Goal: Information Seeking & Learning: Stay updated

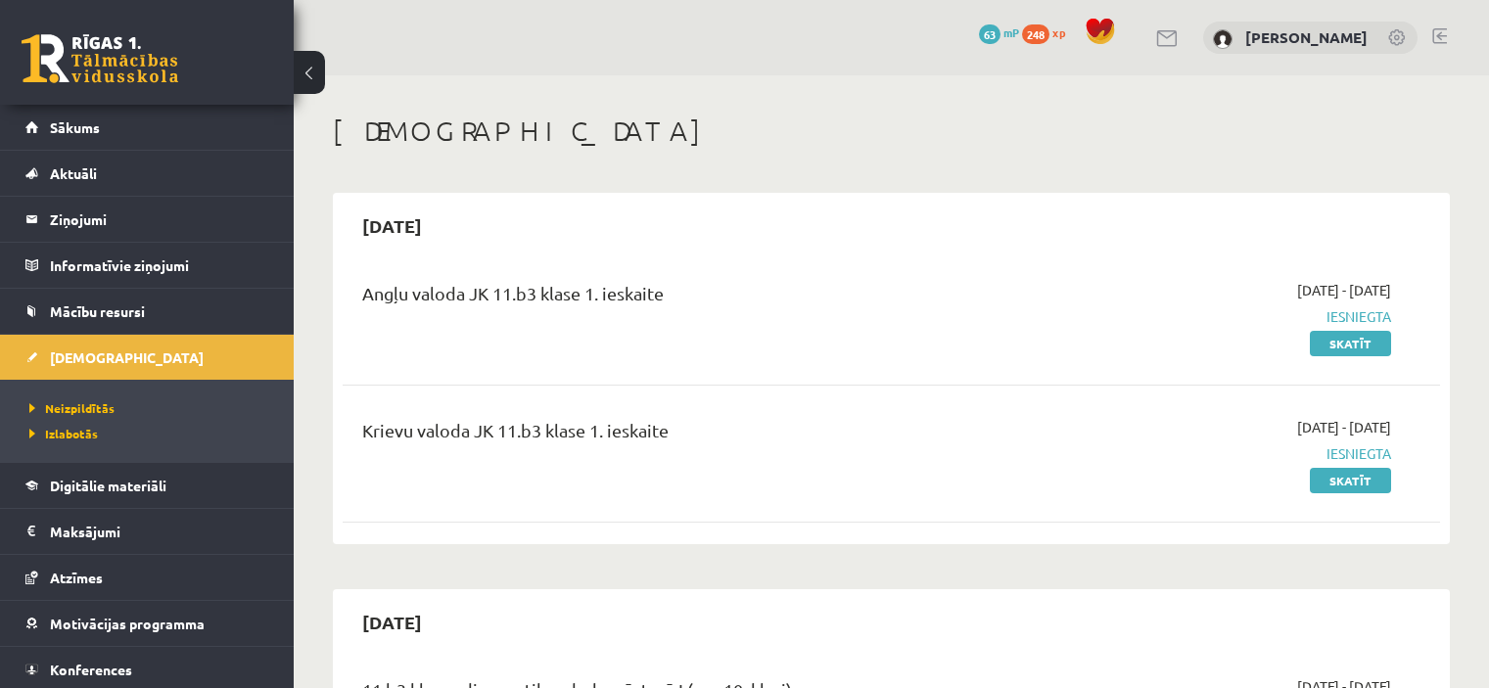
scroll to position [426, 0]
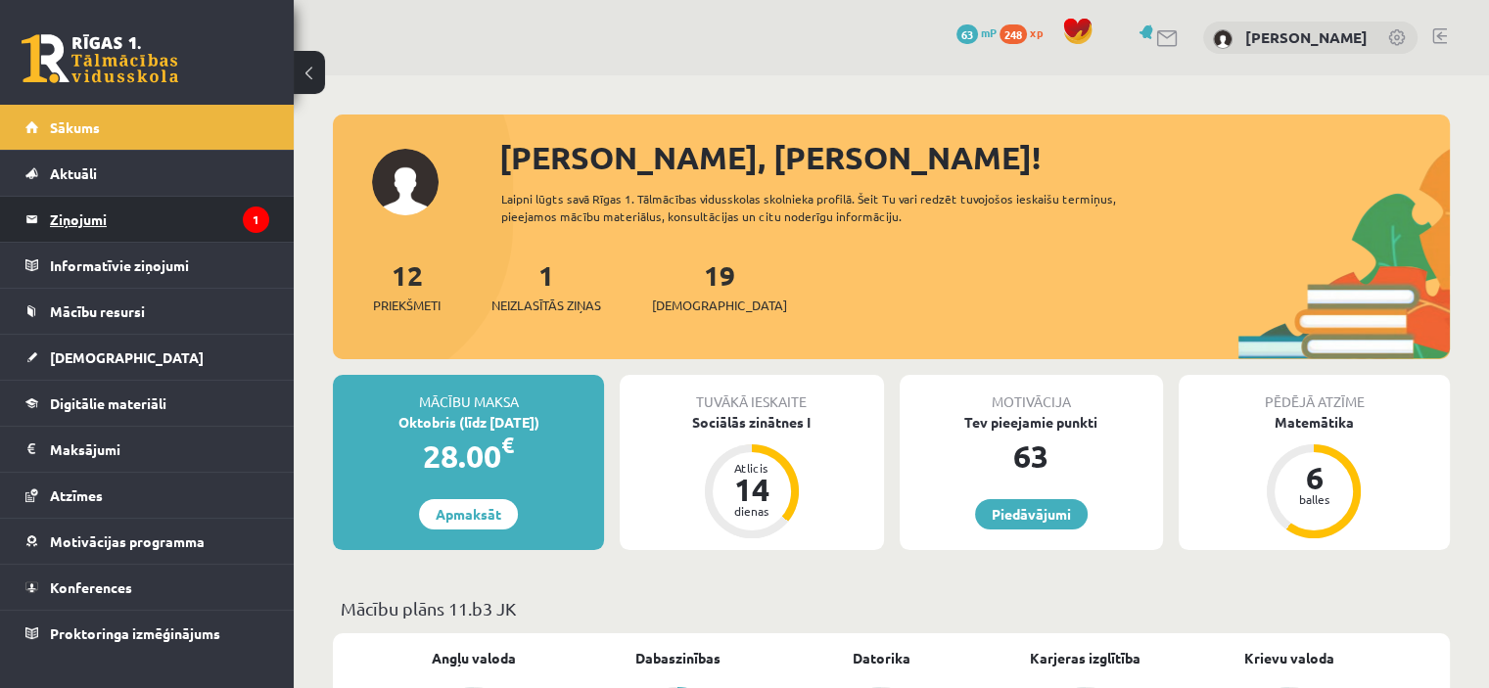
click at [85, 227] on legend "Ziņojumi 1" at bounding box center [159, 219] width 219 height 45
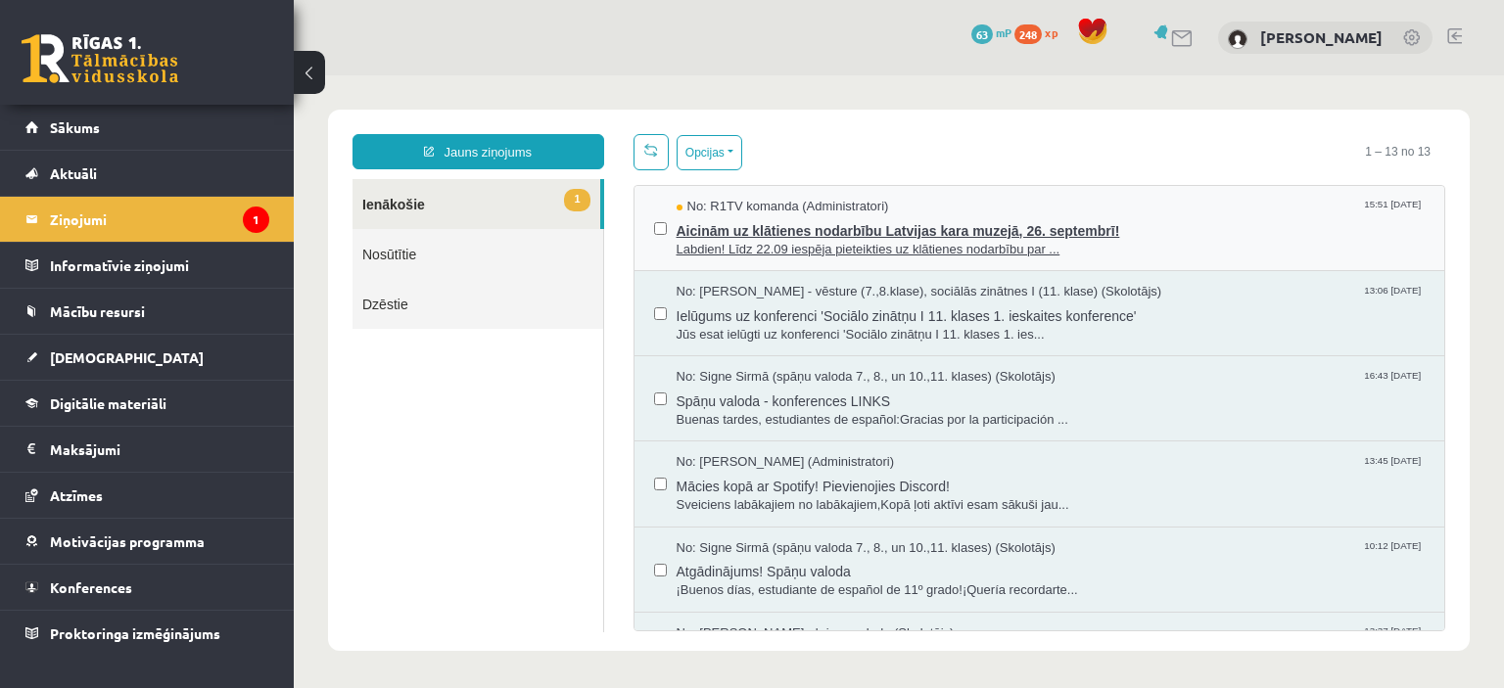
click at [931, 218] on span "Aicinām uz klātienes nodarbību Latvijas kara muzejā, 26. septembrī!" at bounding box center [1050, 228] width 749 height 24
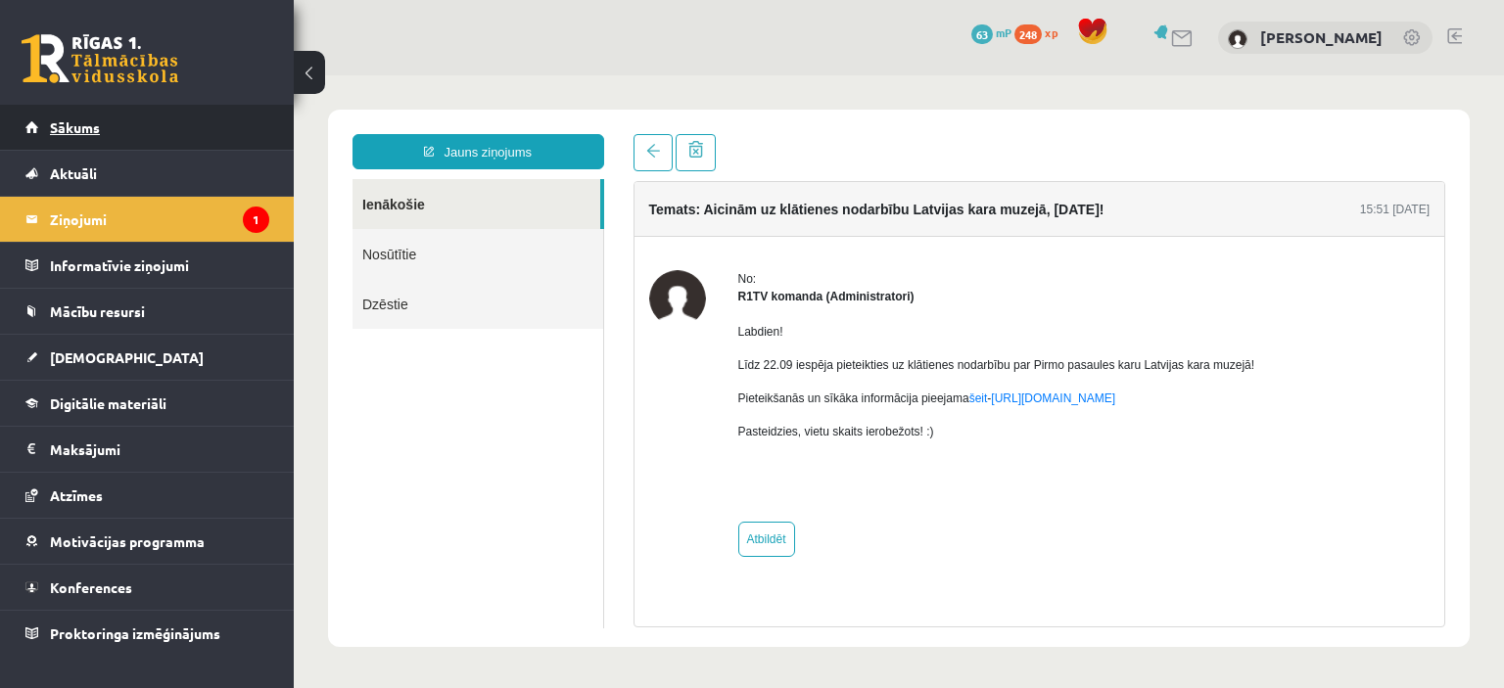
click at [173, 115] on link "Sākums" at bounding box center [147, 127] width 244 height 45
